Goal: Task Accomplishment & Management: Use online tool/utility

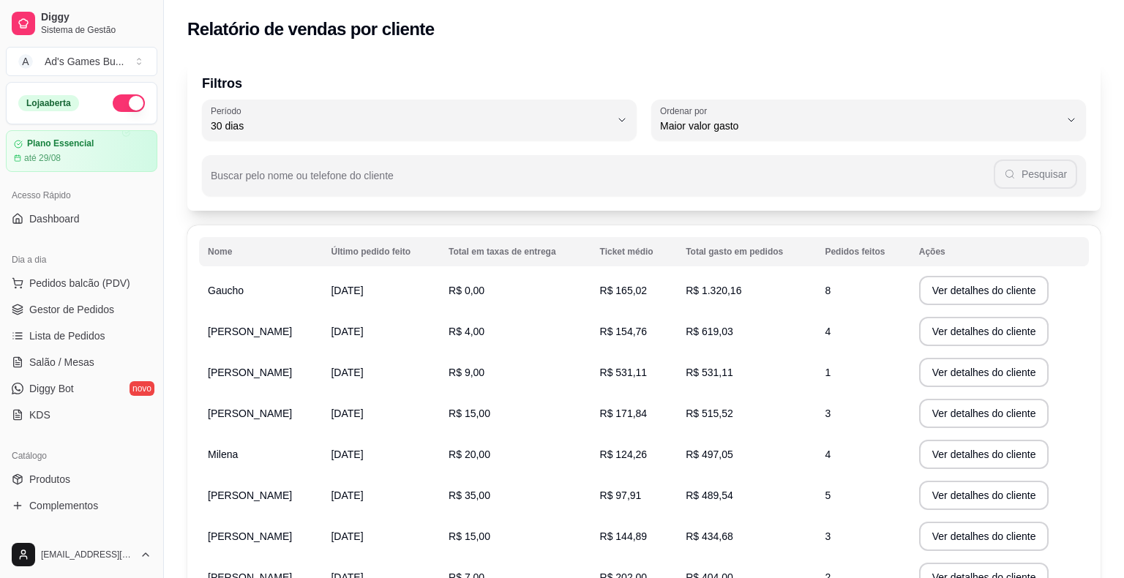
select select "30"
select select "HIGHEST_TOTAL_SPENT_WITH_ORDERS"
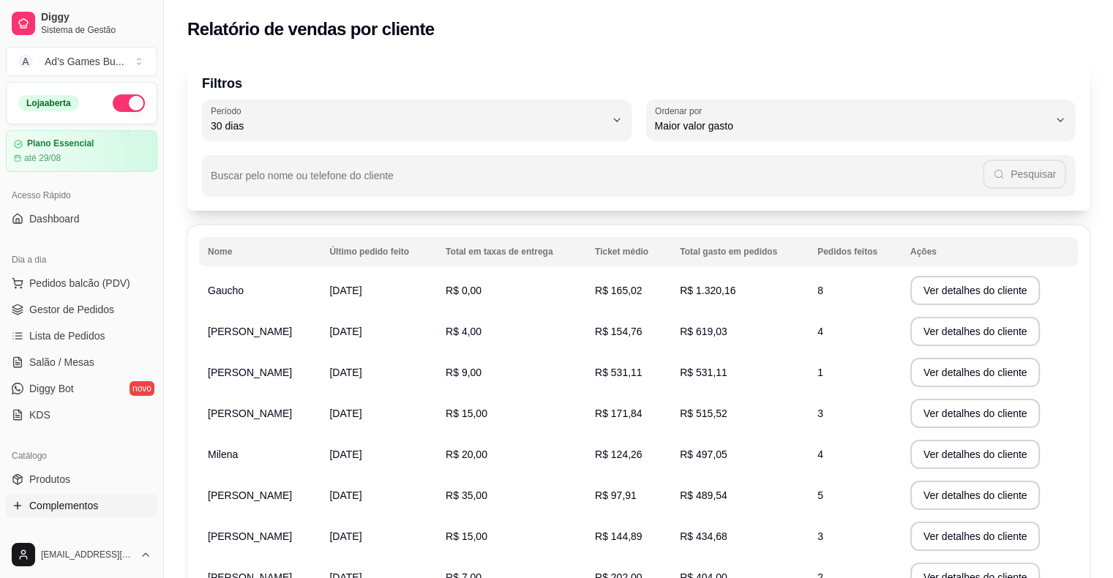
scroll to position [293, 0]
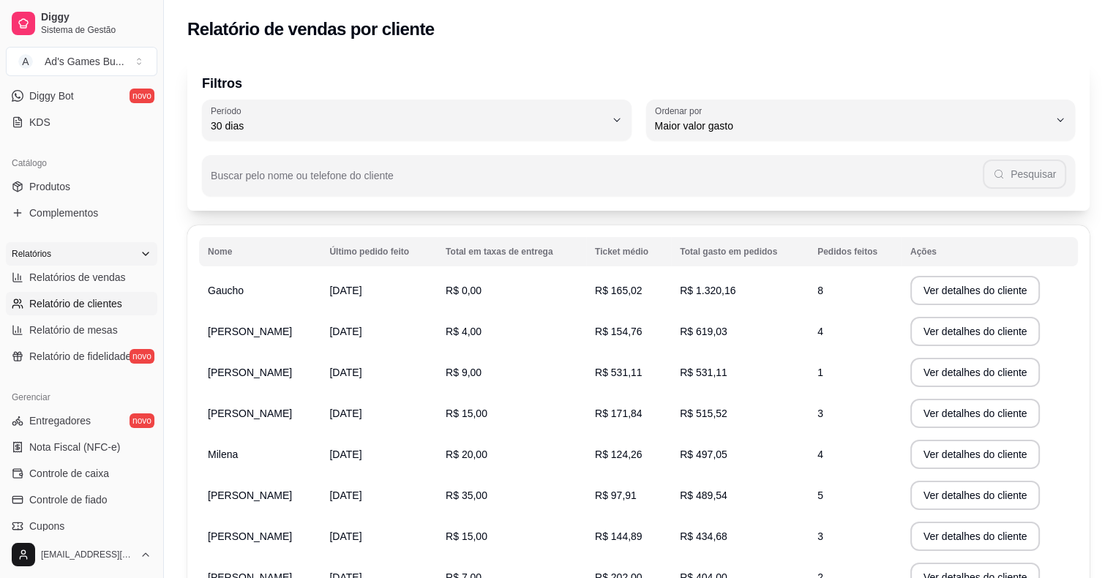
click at [140, 250] on icon at bounding box center [146, 254] width 12 height 12
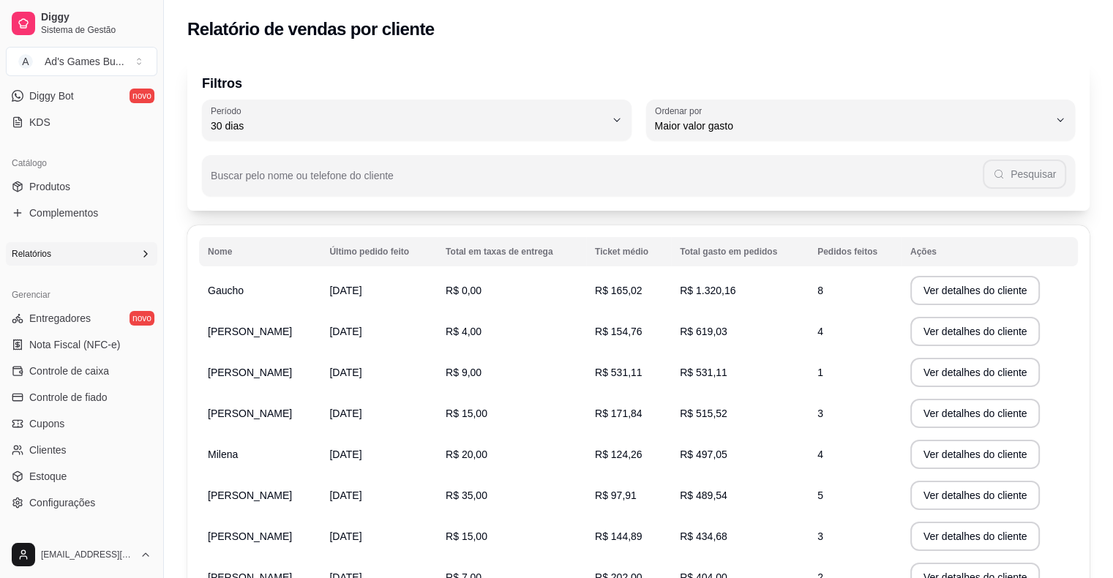
click at [140, 250] on icon at bounding box center [146, 254] width 12 height 12
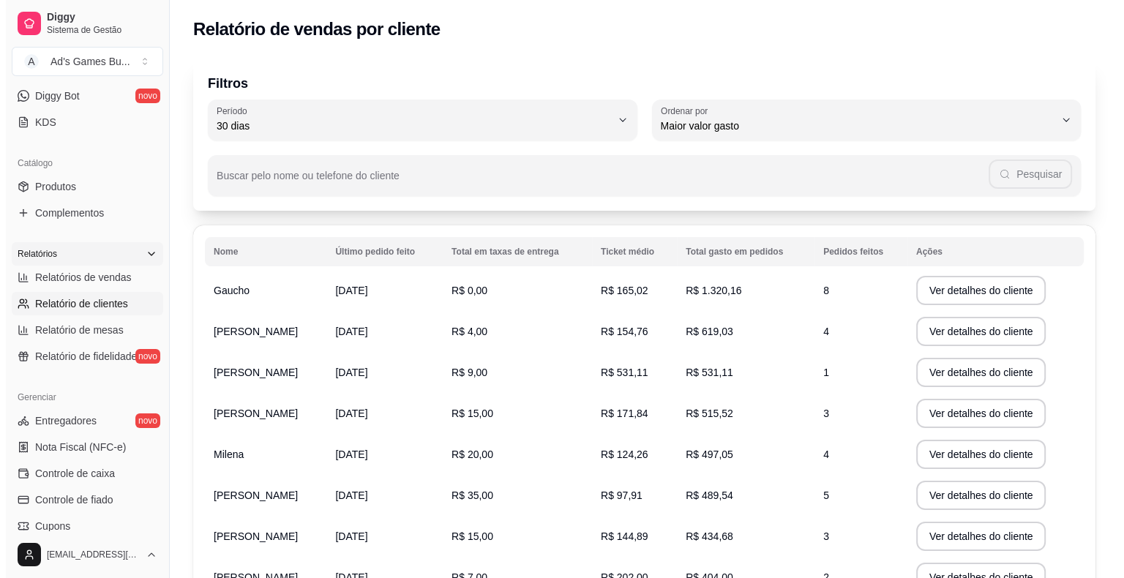
scroll to position [0, 0]
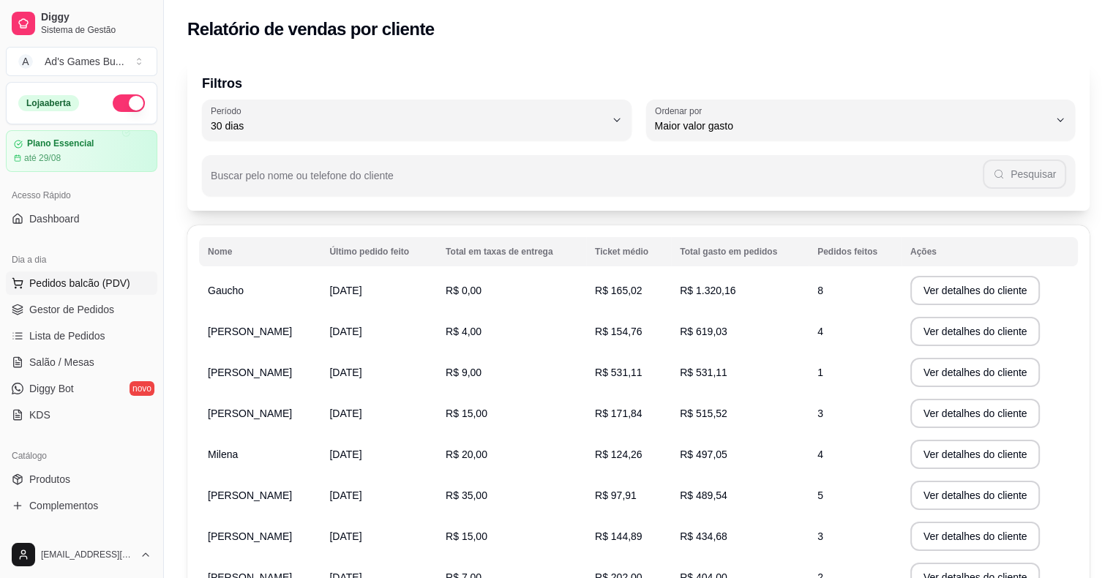
click at [63, 288] on span "Pedidos balcão (PDV)" at bounding box center [79, 283] width 101 height 15
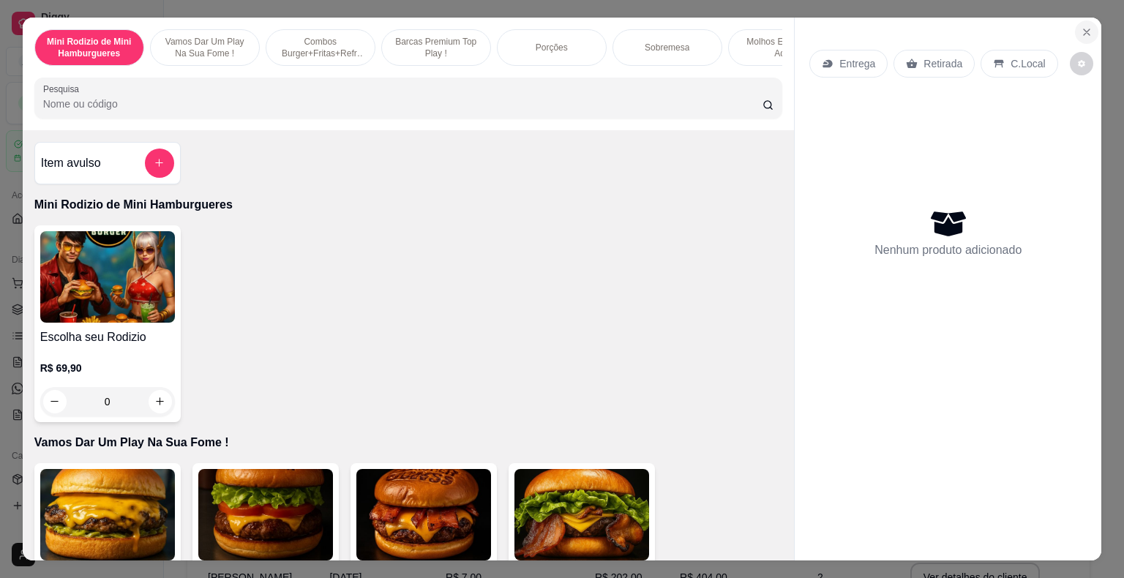
click at [1079, 20] on button "Close" at bounding box center [1086, 31] width 23 height 23
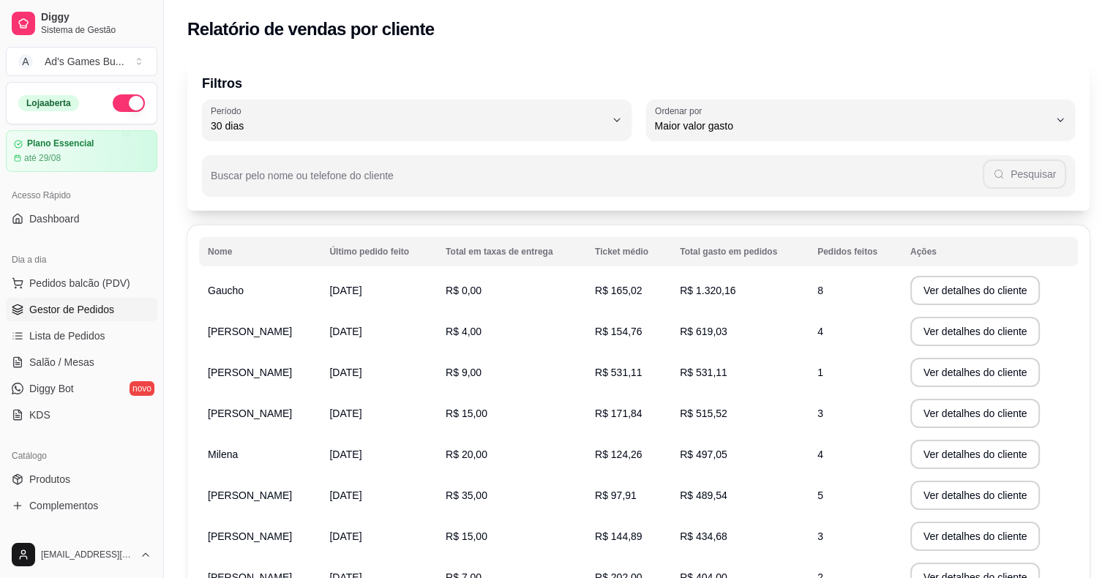
click at [64, 313] on span "Gestor de Pedidos" at bounding box center [71, 309] width 85 height 15
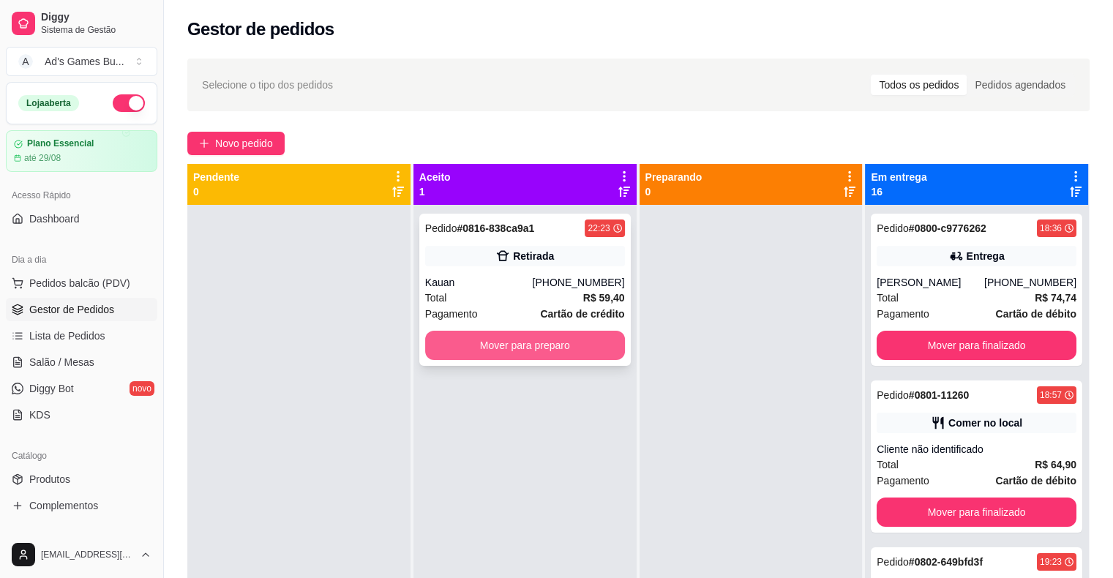
click at [561, 351] on button "Mover para preparo" at bounding box center [525, 345] width 200 height 29
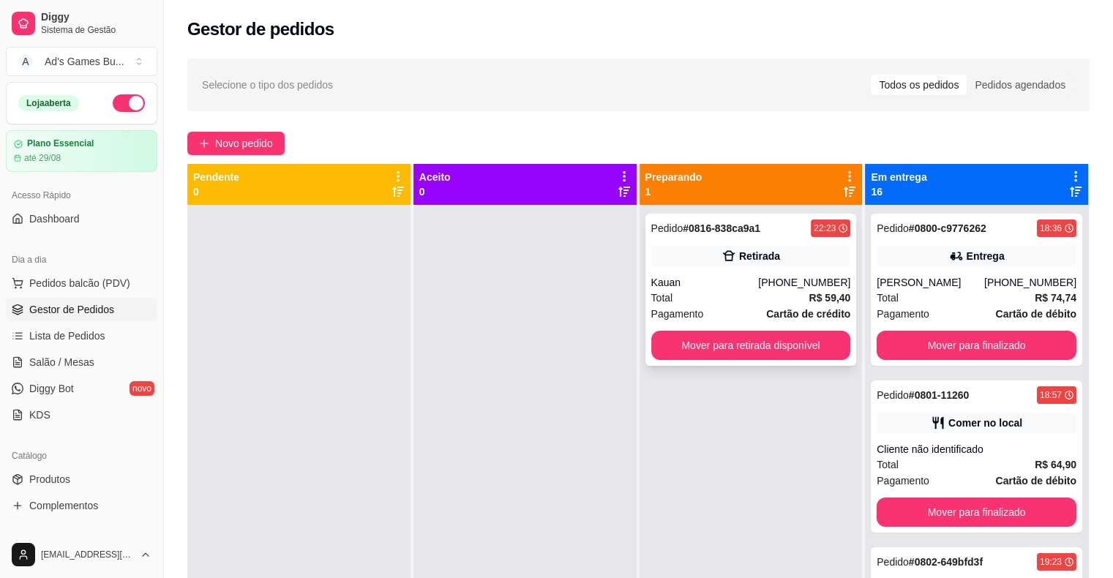
click at [817, 247] on div "Retirada" at bounding box center [751, 256] width 200 height 20
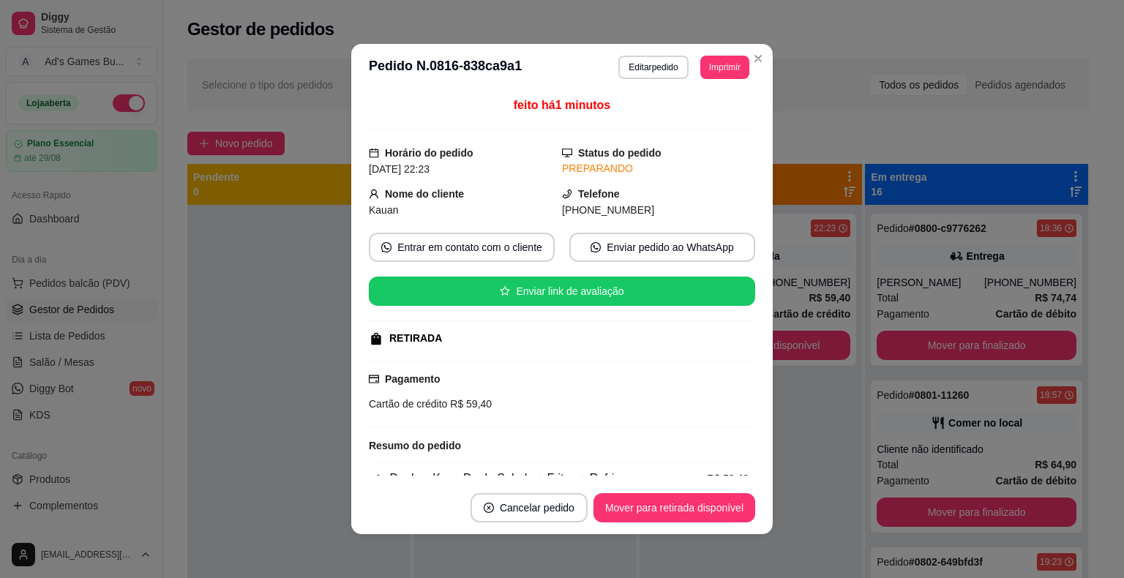
click at [733, 80] on header "**********" at bounding box center [562, 67] width 422 height 47
click at [723, 74] on button "Imprimir" at bounding box center [724, 67] width 49 height 23
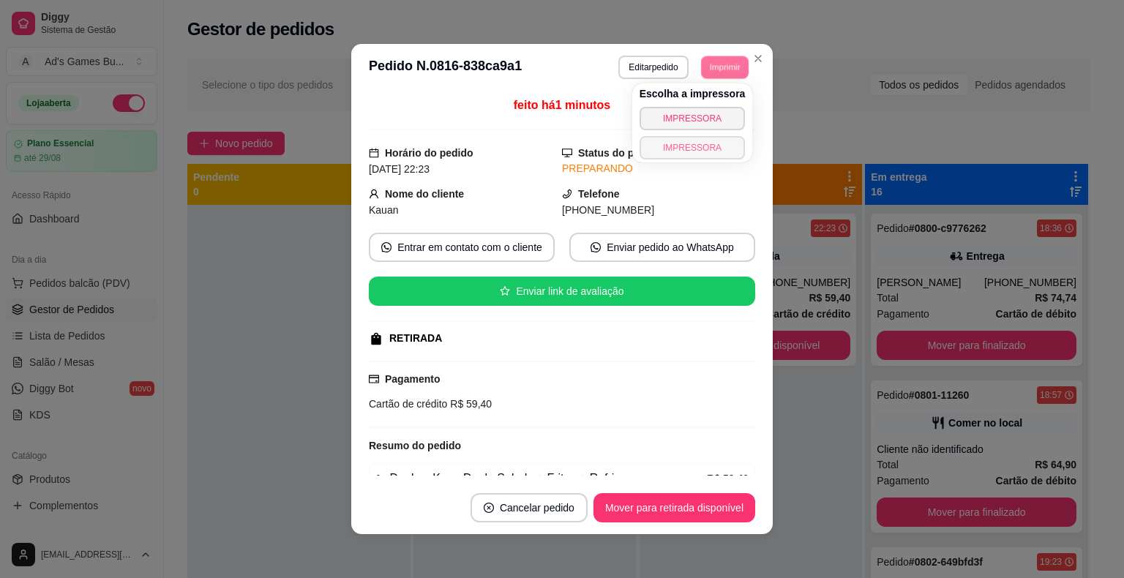
click at [720, 160] on div "Escolha a impressora IMPRESSORA IMPRESSORA" at bounding box center [692, 122] width 121 height 79
click at [711, 154] on button "IMPRESSORA" at bounding box center [693, 147] width 106 height 23
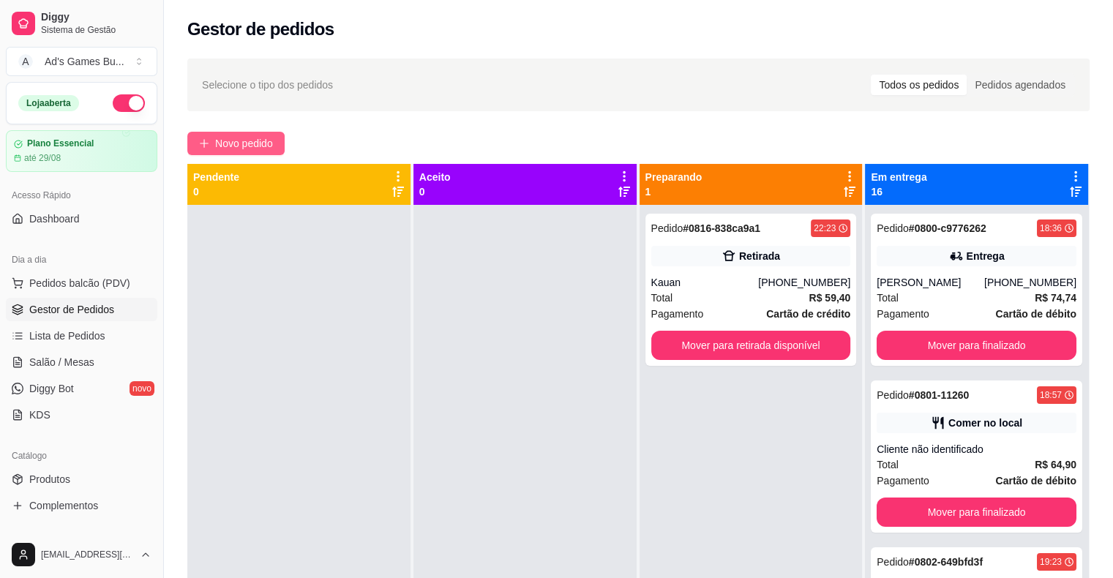
click at [237, 139] on span "Novo pedido" at bounding box center [244, 143] width 58 height 16
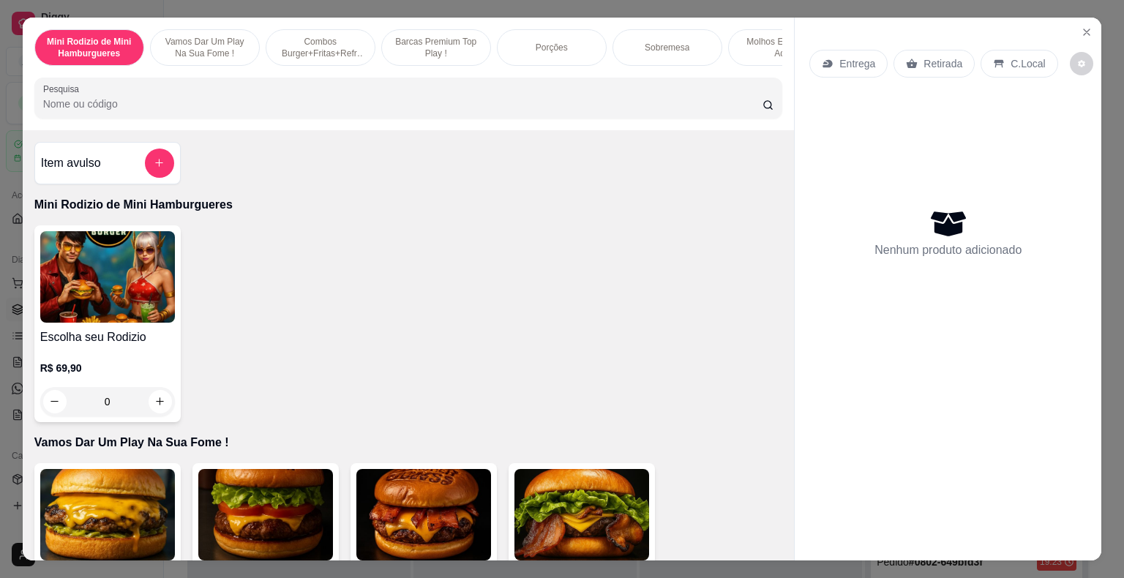
click at [147, 413] on div "0" at bounding box center [107, 401] width 135 height 29
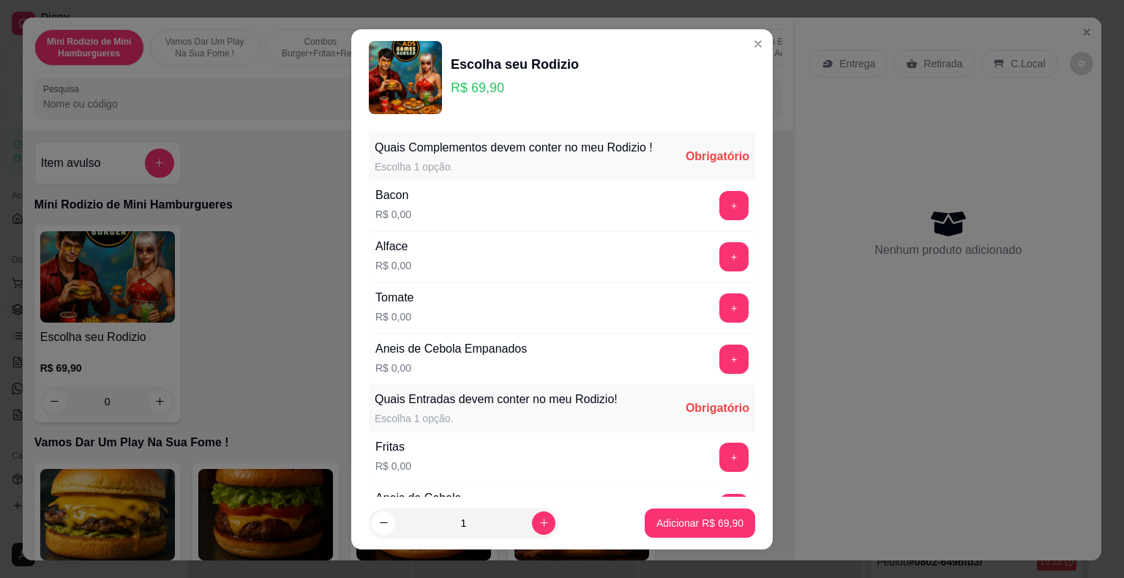
click at [714, 209] on div "+" at bounding box center [734, 205] width 41 height 29
click at [719, 213] on button "+" at bounding box center [733, 205] width 29 height 29
click at [719, 257] on button "+" at bounding box center [733, 256] width 29 height 29
click at [719, 315] on button "+" at bounding box center [733, 307] width 29 height 29
click at [720, 358] on button "+" at bounding box center [734, 359] width 29 height 29
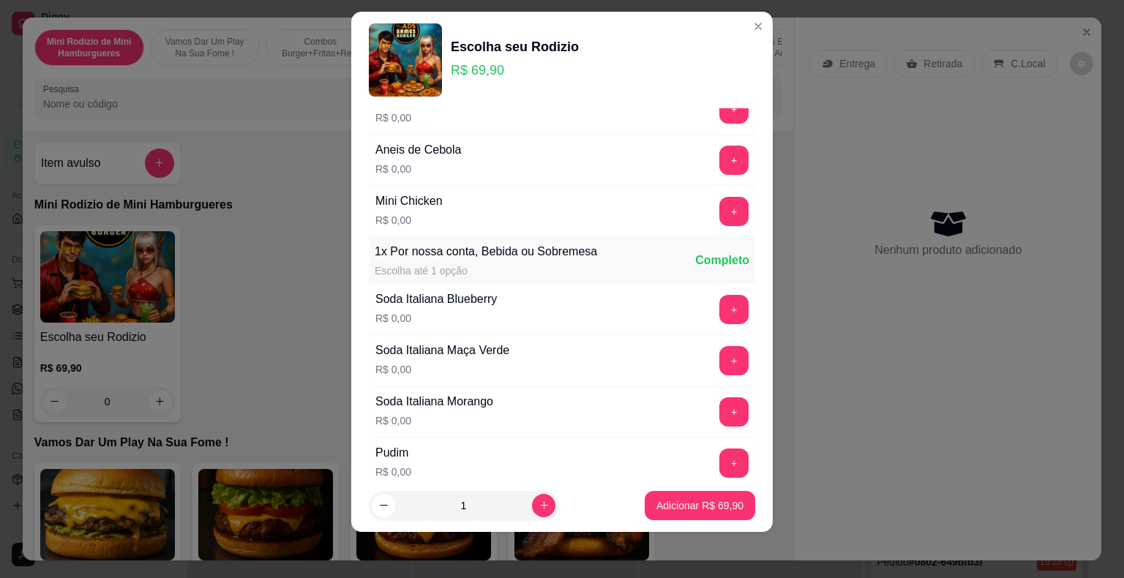
scroll to position [258, 0]
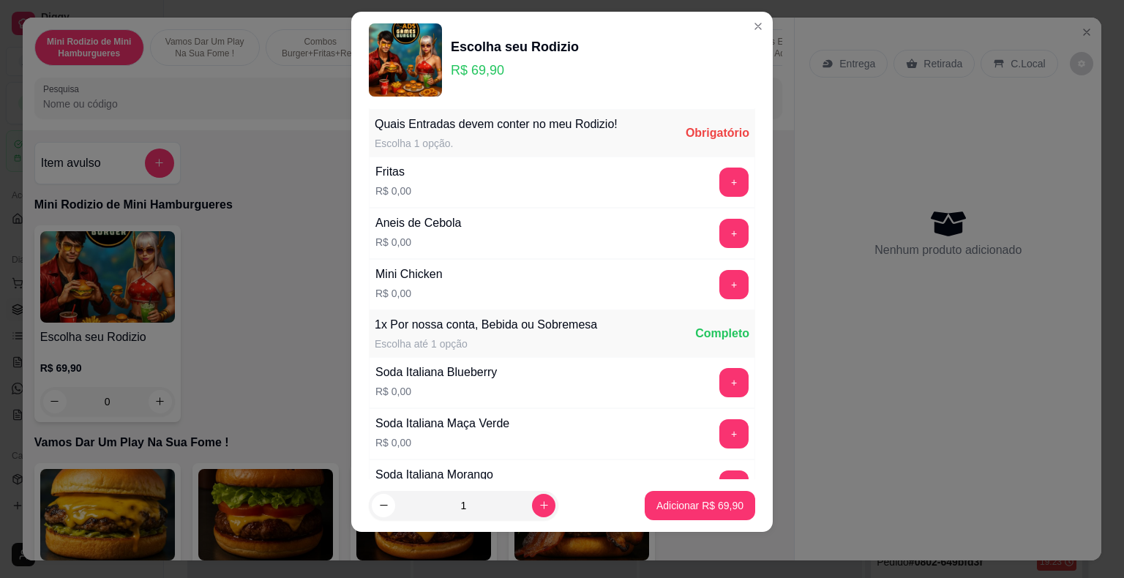
click at [719, 186] on button "+" at bounding box center [733, 182] width 29 height 29
click at [719, 242] on button "+" at bounding box center [733, 233] width 29 height 29
click at [720, 279] on button "+" at bounding box center [734, 284] width 29 height 29
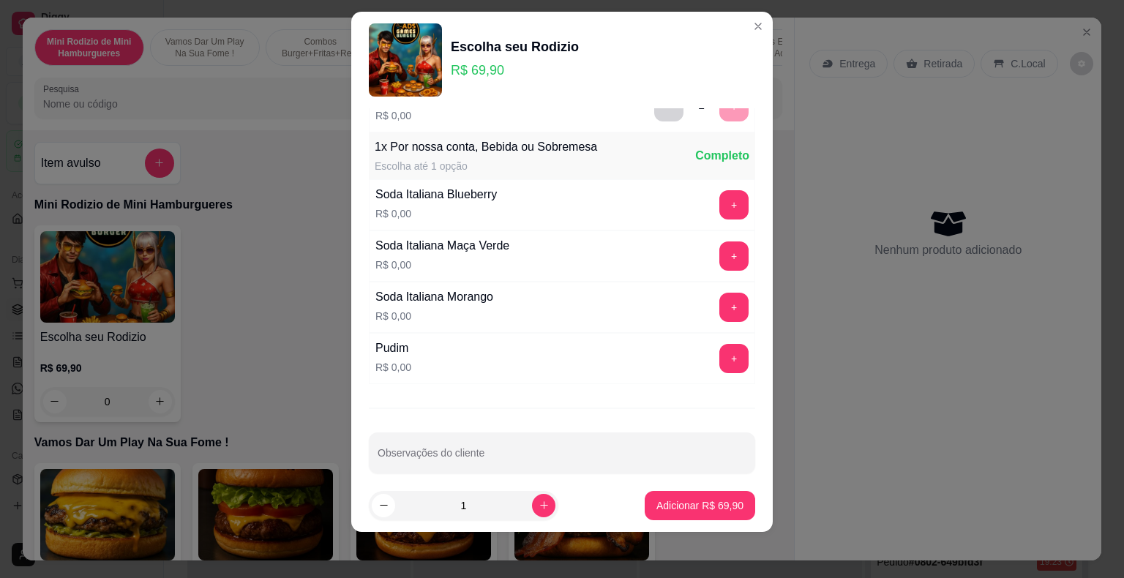
scroll to position [445, 0]
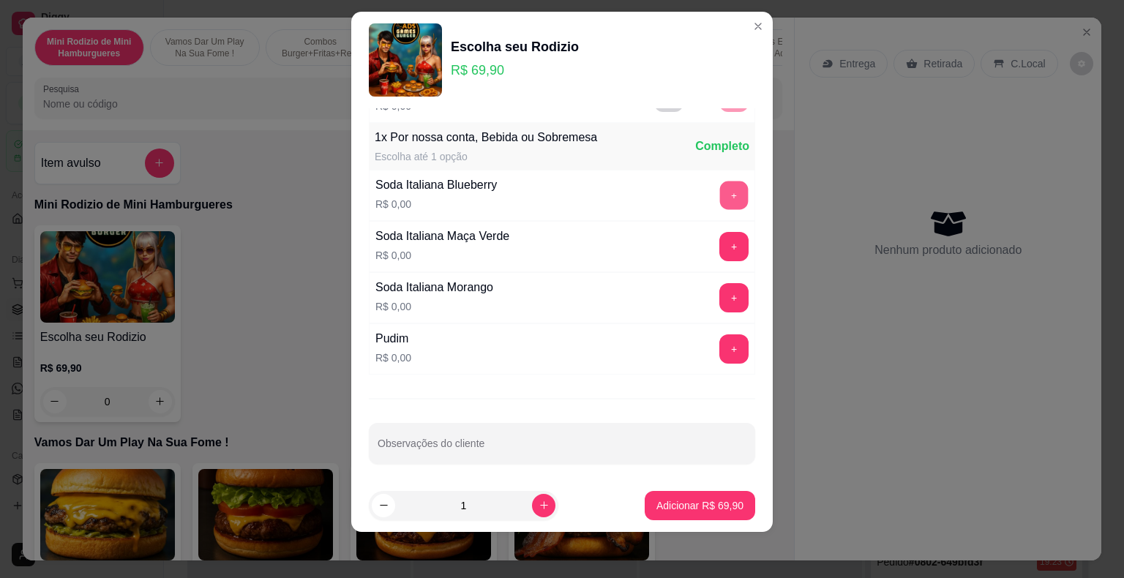
click at [720, 195] on button "+" at bounding box center [734, 195] width 29 height 29
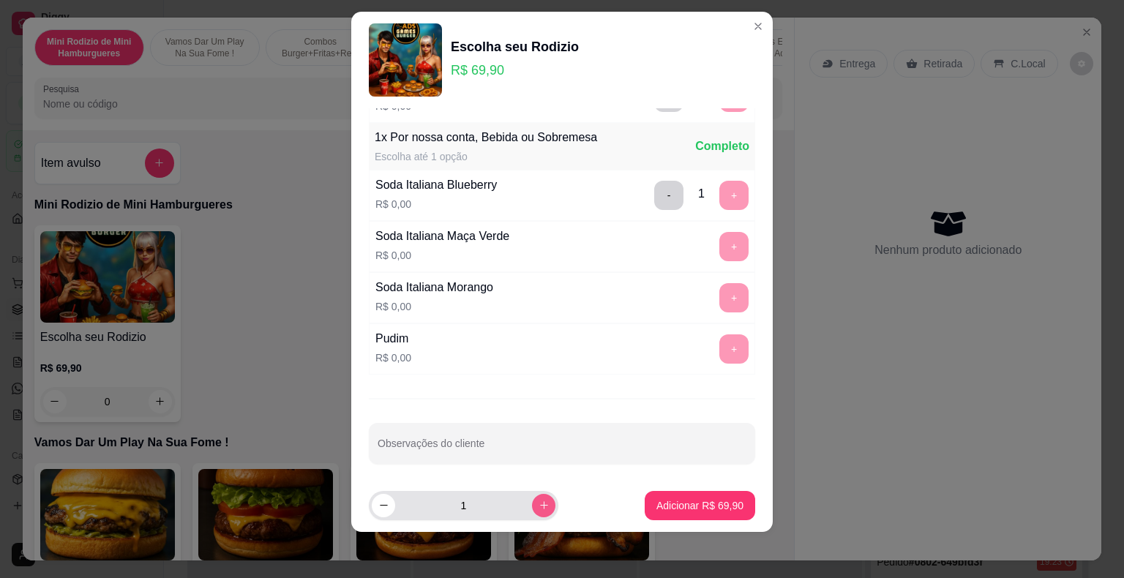
click at [532, 511] on button "increase-product-quantity" at bounding box center [543, 505] width 23 height 23
type input "3"
click at [652, 511] on p "Adicionar R$ 209,70" at bounding box center [697, 505] width 90 height 14
